Goal: Check status: Check status

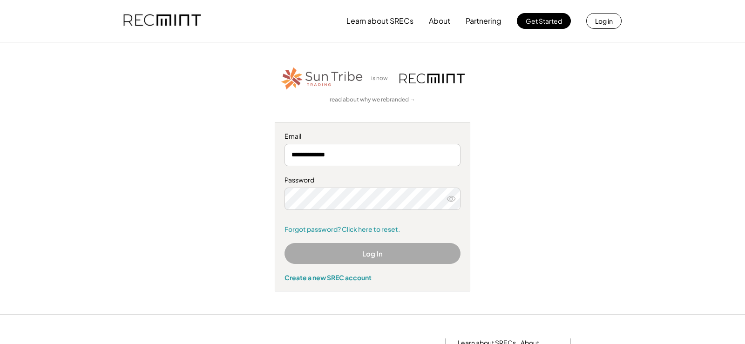
click at [356, 252] on button "Log In" at bounding box center [373, 253] width 176 height 21
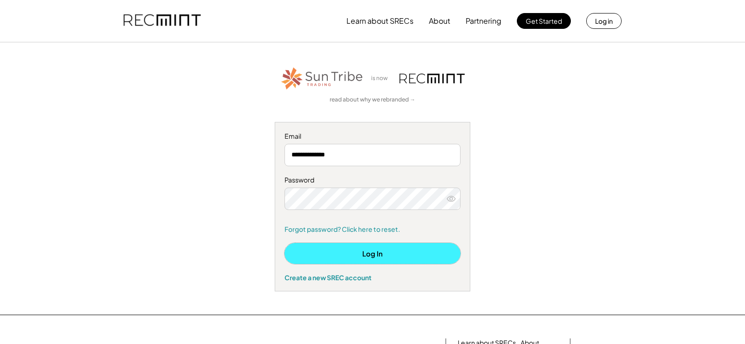
click at [371, 259] on button "Log In" at bounding box center [373, 253] width 176 height 21
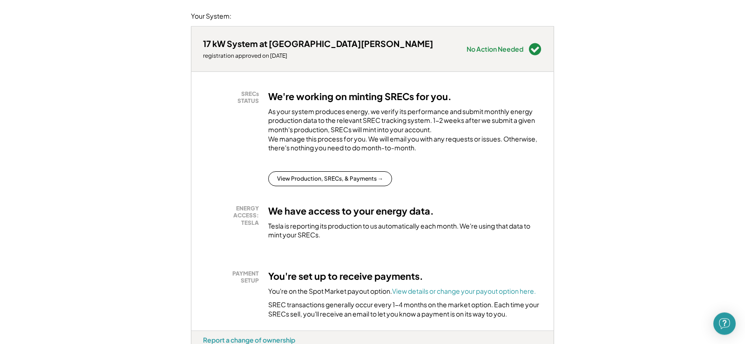
scroll to position [117, 0]
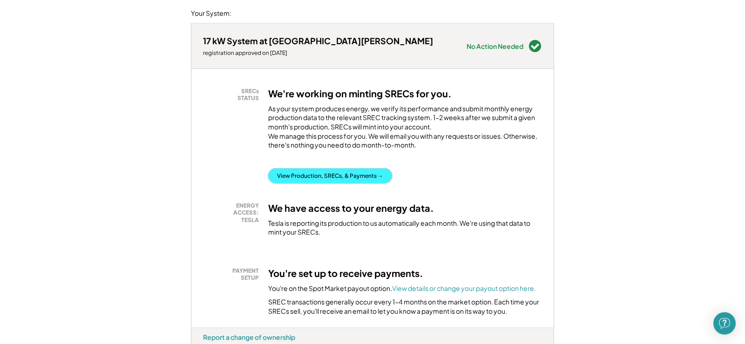
click at [299, 184] on button "View Production, SRECs, & Payments →" at bounding box center [330, 176] width 124 height 15
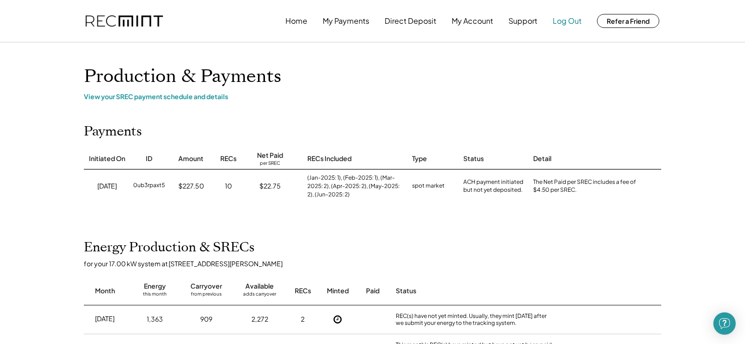
click at [572, 22] on button "Log Out" at bounding box center [567, 21] width 29 height 19
